Goal: Transaction & Acquisition: Purchase product/service

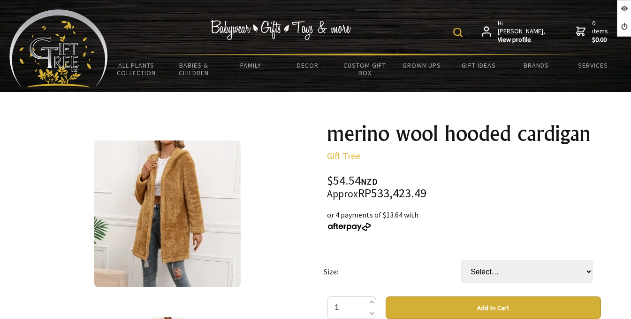
drag, startPoint x: 0, startPoint y: 0, endPoint x: 533, endPoint y: 276, distance: 600.3
click at [533, 276] on select "Select… (L) (M) (S) (XL)" at bounding box center [527, 270] width 132 height 23
